Goal: Task Accomplishment & Management: Manage account settings

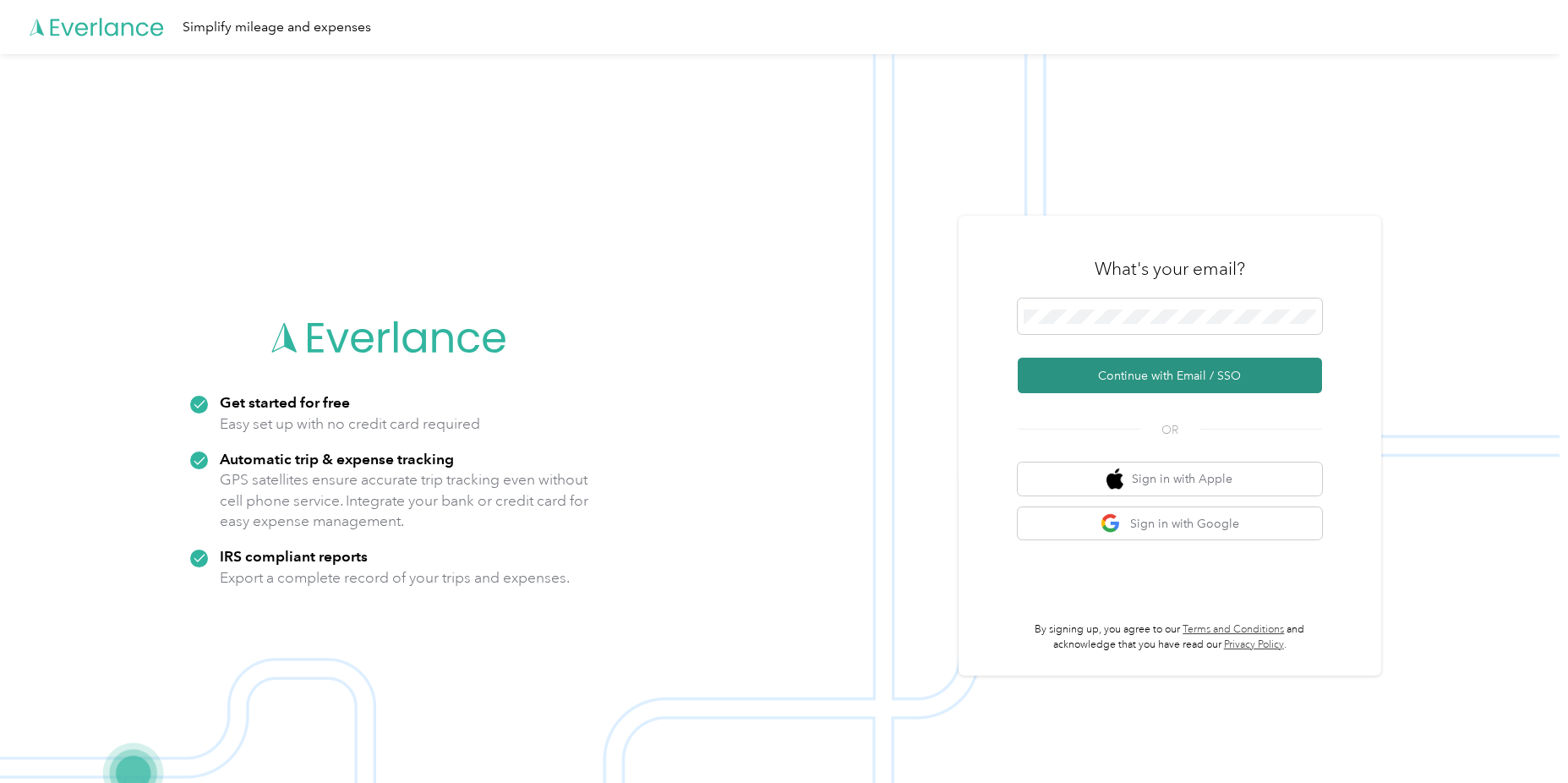
click at [1170, 373] on button "Continue with Email / SSO" at bounding box center [1170, 375] width 304 height 36
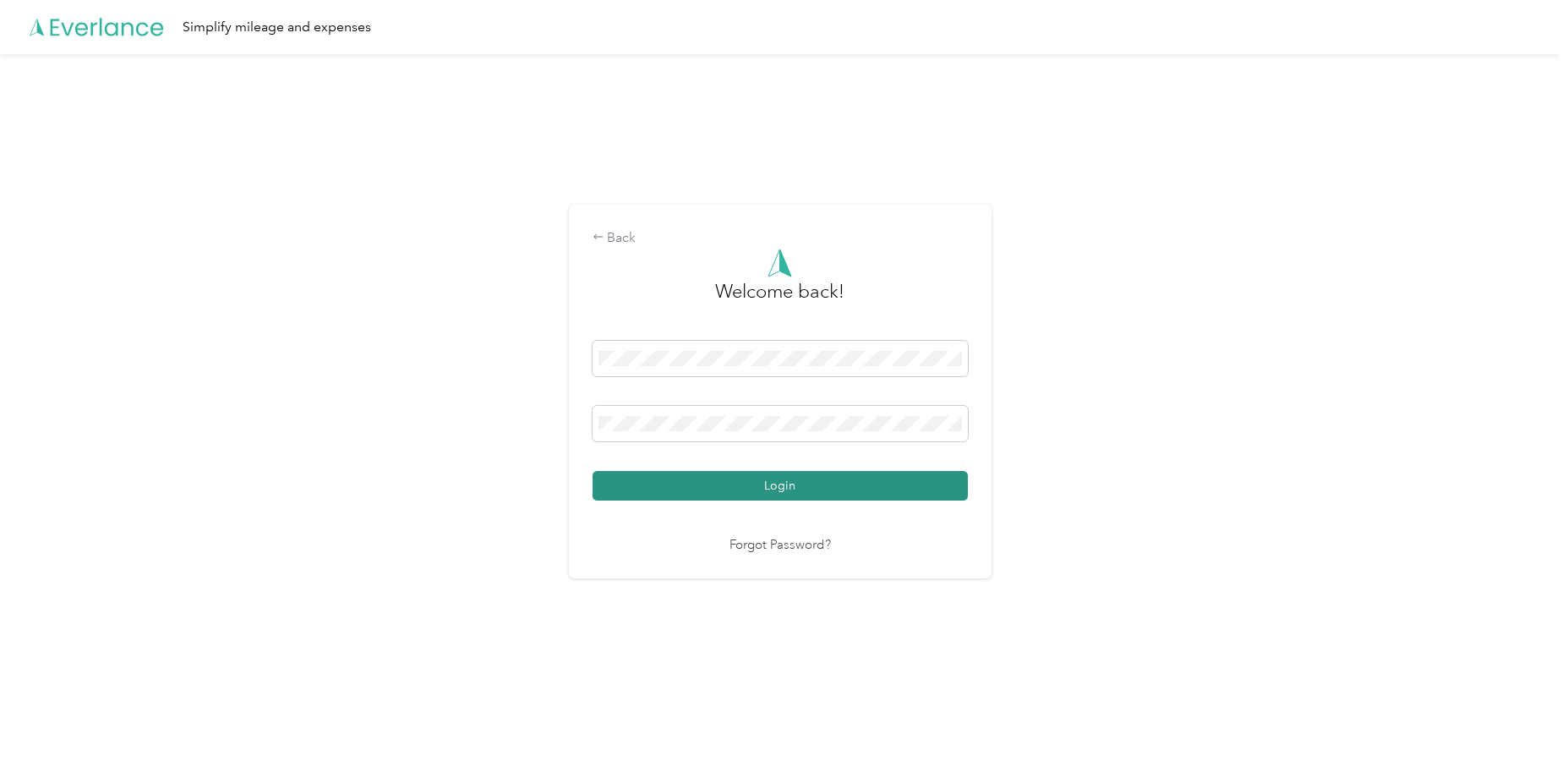
click at [812, 482] on button "Login" at bounding box center [779, 486] width 375 height 30
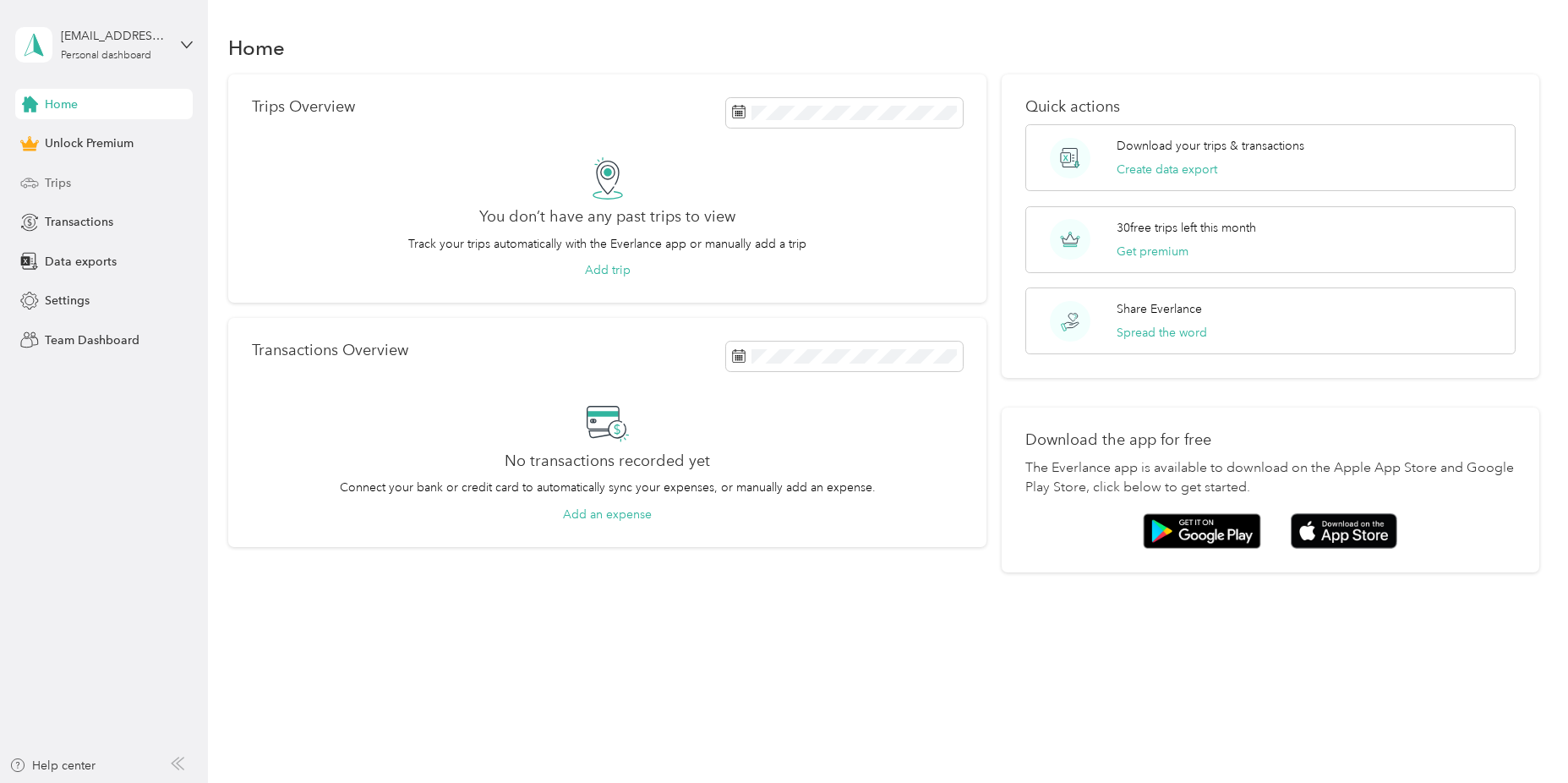
click at [45, 178] on span "Trips" at bounding box center [58, 182] width 26 height 17
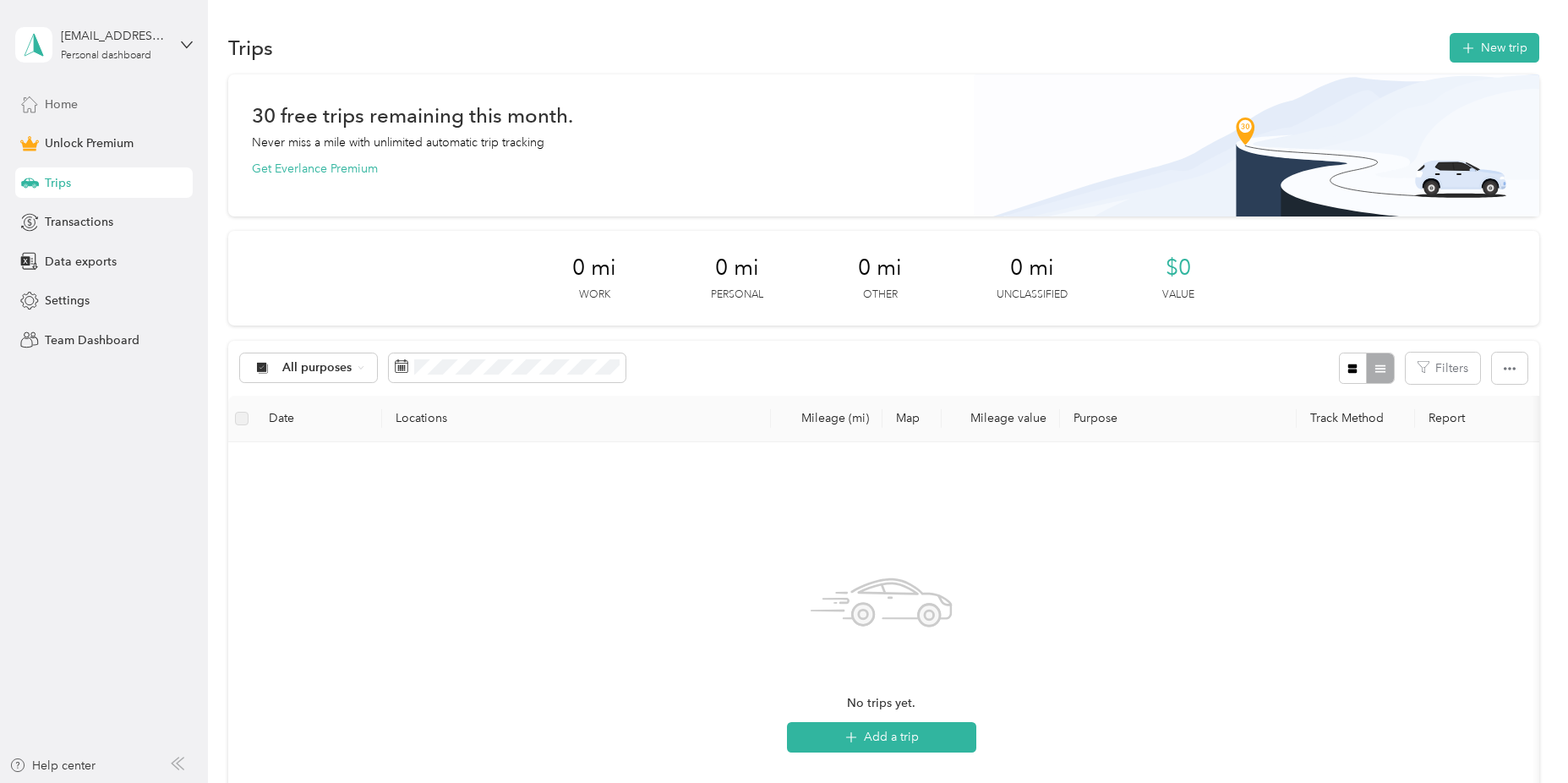
click at [72, 99] on span "Home" at bounding box center [61, 105] width 33 height 17
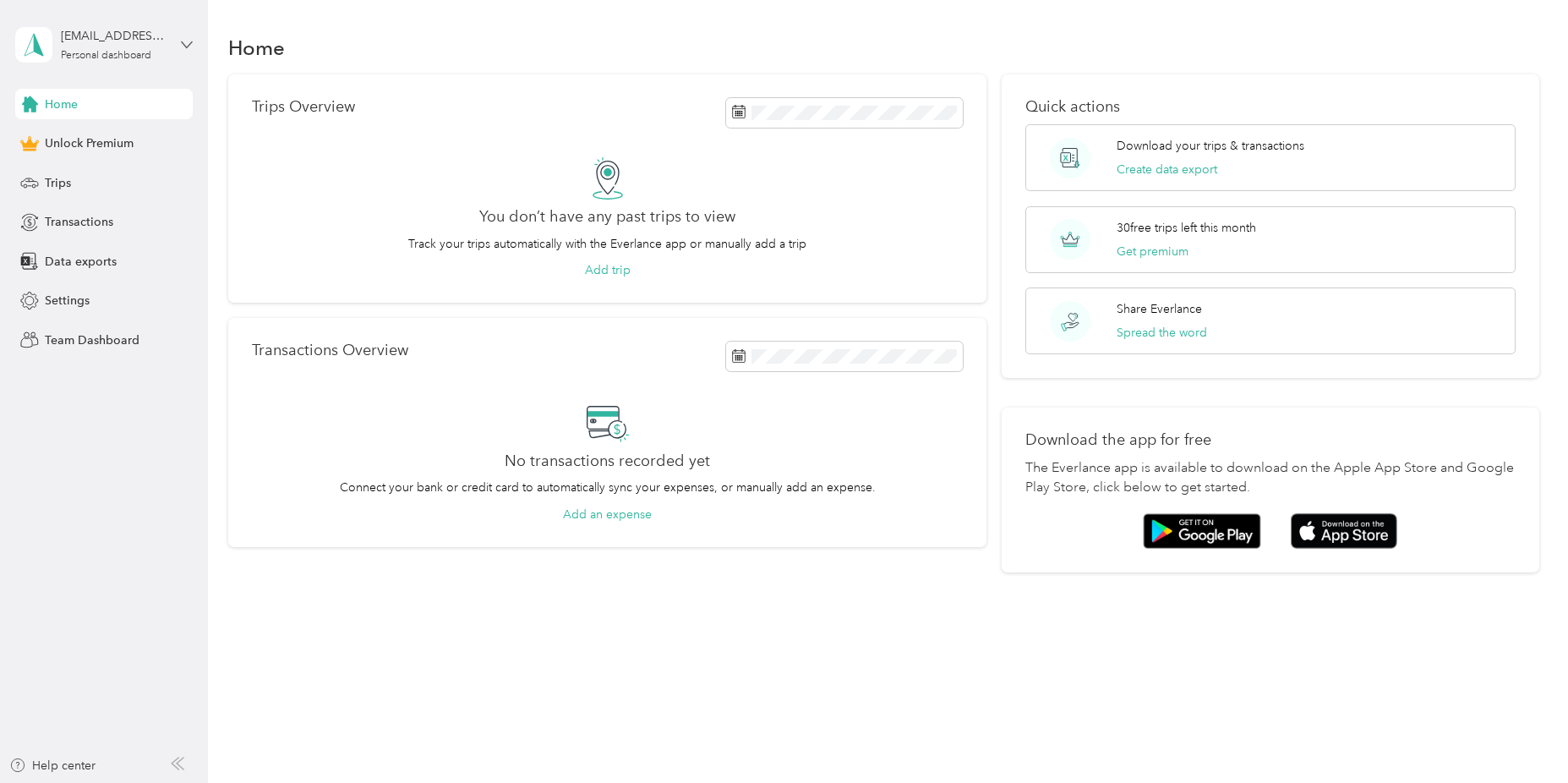
click at [184, 39] on icon at bounding box center [187, 45] width 12 height 12
click at [62, 142] on div "Log out" at bounding box center [193, 131] width 332 height 30
